Goal: Information Seeking & Learning: Learn about a topic

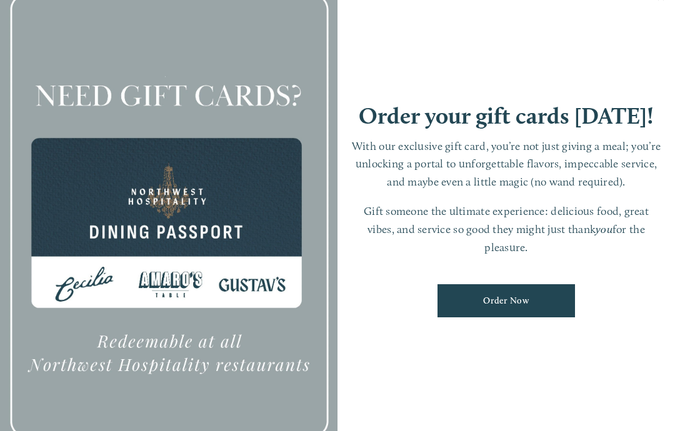
click at [296, 273] on div at bounding box center [168, 215] width 337 height 473
click at [71, 32] on div at bounding box center [168, 215] width 337 height 473
click at [474, 162] on p "With our exclusive gift card, you’re not just giving a meal; you’re unlocking a…" at bounding box center [506, 164] width 312 height 54
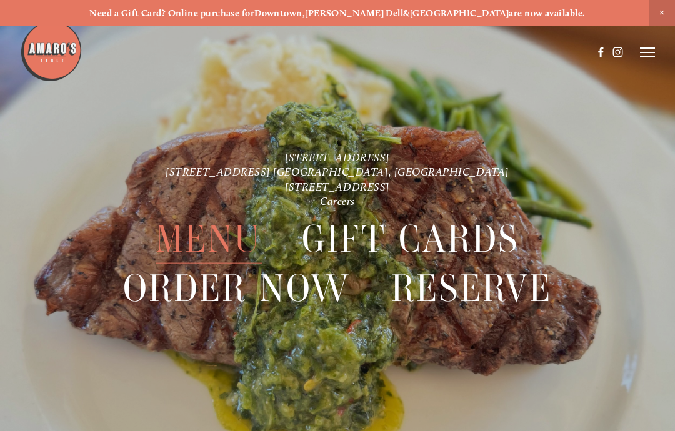
click at [236, 239] on span "Menu" at bounding box center [209, 239] width 106 height 49
click at [207, 243] on span "Menu" at bounding box center [209, 239] width 106 height 49
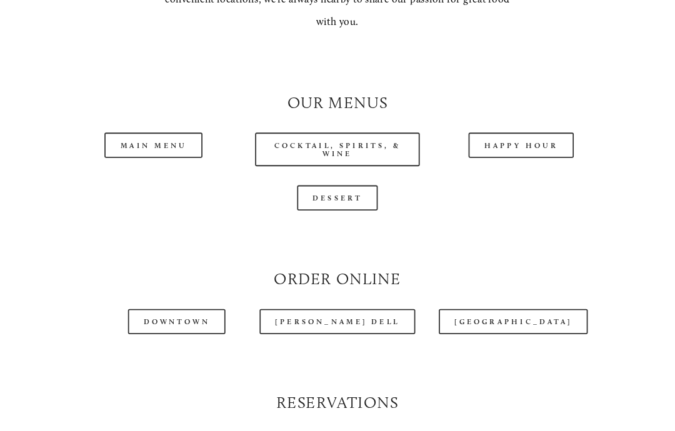
scroll to position [1078, 0]
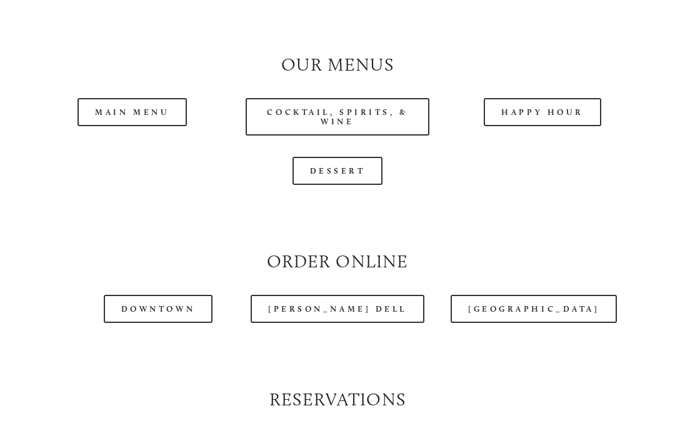
click at [110, 107] on link "Main Menu" at bounding box center [131, 112] width 109 height 28
